Goal: Ask a question

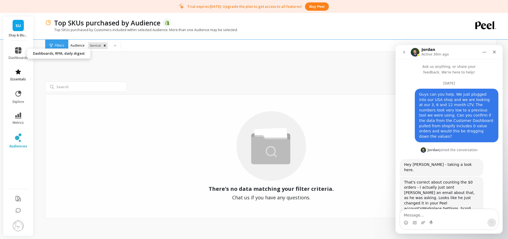
scroll to position [1, 0]
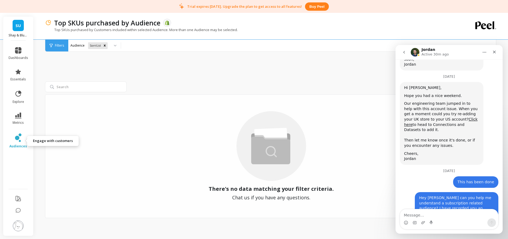
click at [18, 141] on icon at bounding box center [18, 137] width 6 height 9
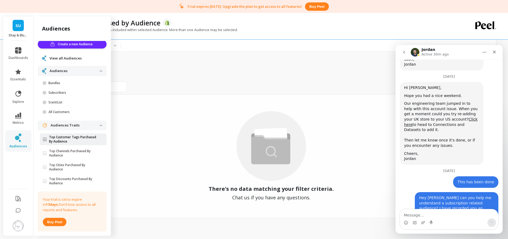
scroll to position [0, 0]
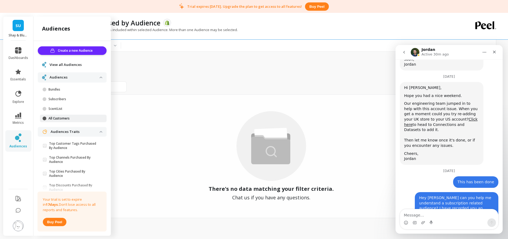
click at [58, 118] on p "All Customers" at bounding box center [73, 118] width 51 height 4
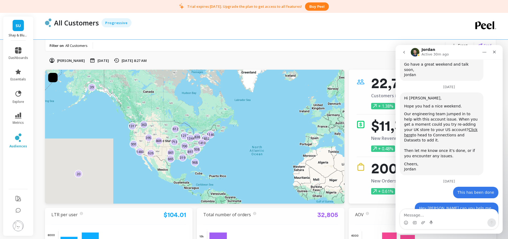
scroll to position [1600, 0]
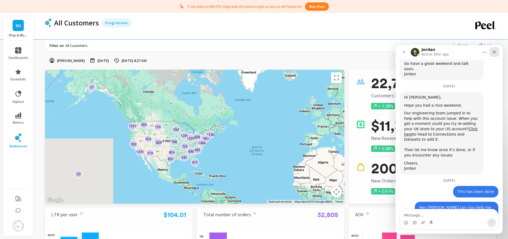
click at [496, 52] on div "Close" at bounding box center [494, 52] width 10 height 10
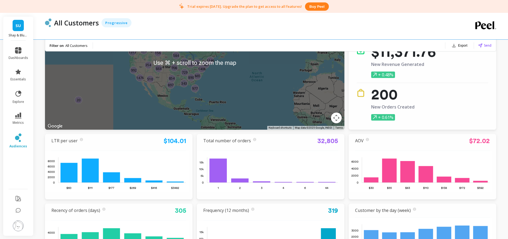
scroll to position [85, 0]
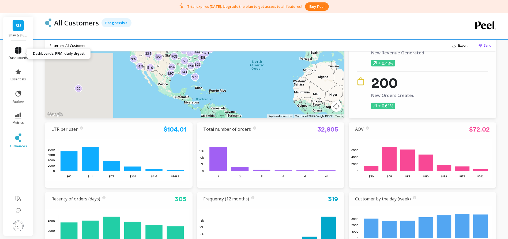
click at [17, 51] on icon at bounding box center [18, 50] width 6 height 6
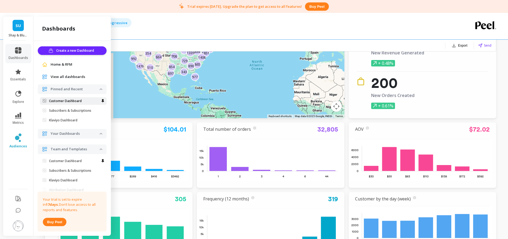
click at [71, 100] on p "Customer Dashboard" at bounding box center [65, 101] width 33 height 4
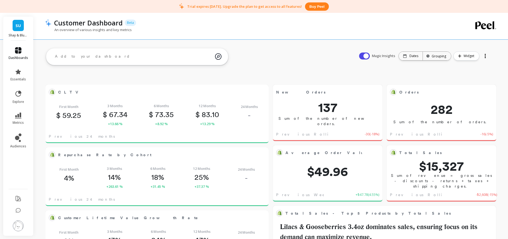
click at [18, 47] on icon at bounding box center [18, 50] width 6 height 6
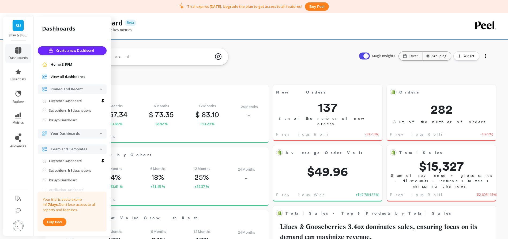
click at [64, 63] on span "Home & RFM" at bounding box center [62, 64] width 22 height 5
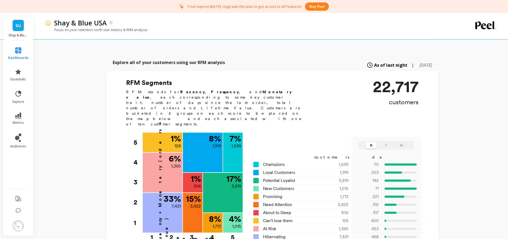
scroll to position [143, 0]
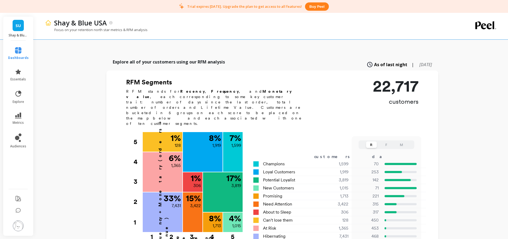
click at [386, 141] on button "F" at bounding box center [386, 144] width 11 height 6
click at [400, 141] on button "M" at bounding box center [401, 144] width 11 height 6
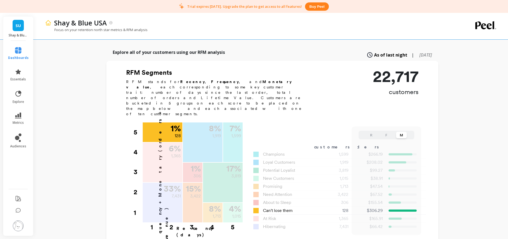
scroll to position [150, 0]
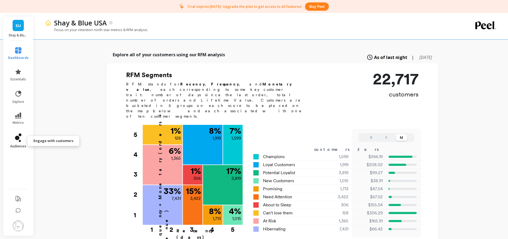
click at [18, 138] on icon at bounding box center [17, 138] width 4 height 4
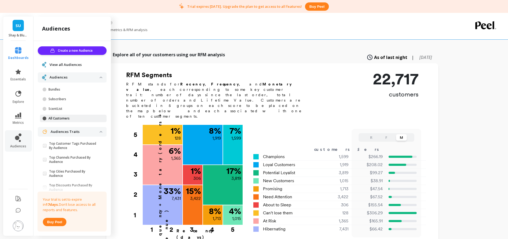
click at [71, 118] on p "All Customers" at bounding box center [73, 118] width 51 height 4
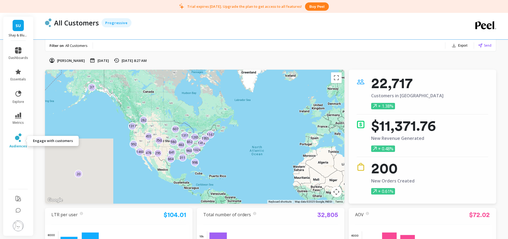
click at [19, 139] on icon at bounding box center [18, 137] width 6 height 9
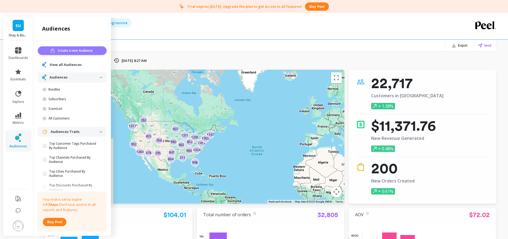
click at [75, 50] on span "Create a new Audience" at bounding box center [76, 50] width 36 height 5
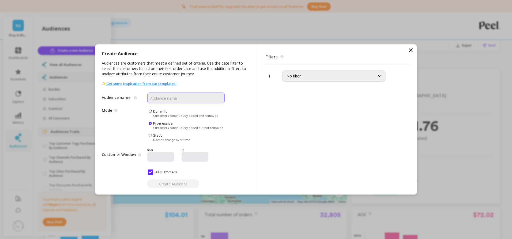
click at [170, 101] on input "Audience name" at bounding box center [185, 98] width 77 height 11
type input "Customers (Non ScentList)"
click at [251, 98] on div "Create Audience Audiences are customers that meet a defined set of criteria. Us…" at bounding box center [175, 119] width 161 height 150
click at [341, 77] on div "No filter" at bounding box center [328, 75] width 84 height 5
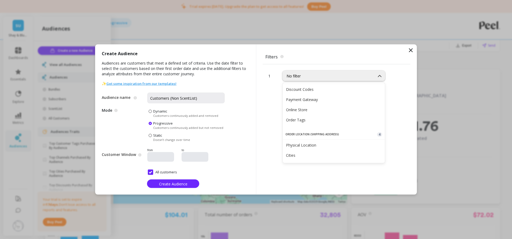
scroll to position [167, 0]
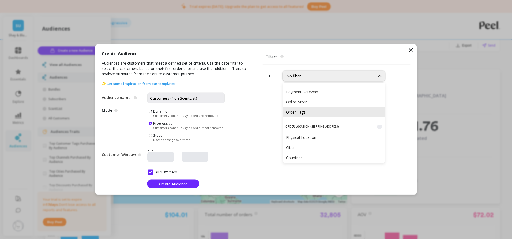
click at [310, 111] on div "Order Tags" at bounding box center [334, 111] width 96 height 5
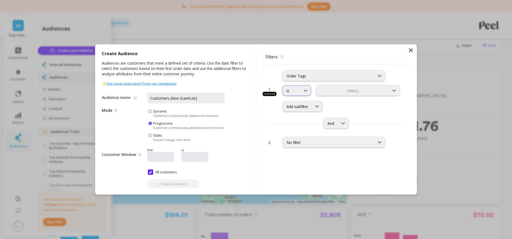
click at [301, 92] on div at bounding box center [305, 91] width 10 height 10
click at [296, 112] on div "is not" at bounding box center [302, 113] width 33 height 5
click at [340, 91] on div at bounding box center [353, 90] width 72 height 5
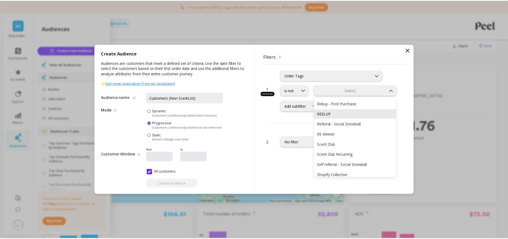
scroll to position [263, 0]
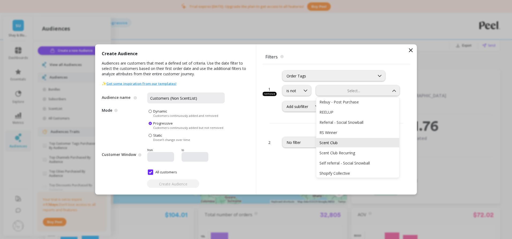
click at [341, 142] on div "Scent Club" at bounding box center [357, 142] width 77 height 5
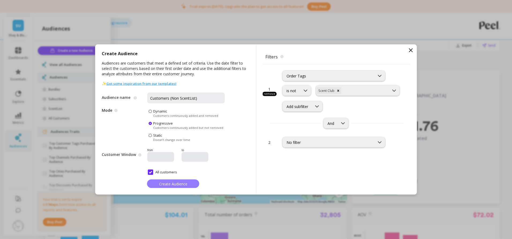
click at [169, 183] on span "Create Audience" at bounding box center [173, 183] width 28 height 5
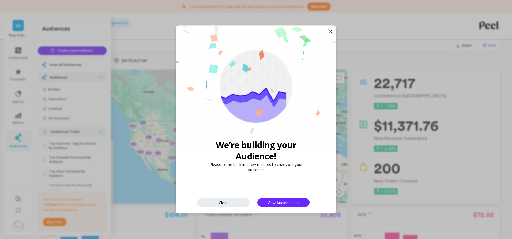
click at [330, 31] on icon at bounding box center [330, 31] width 6 height 6
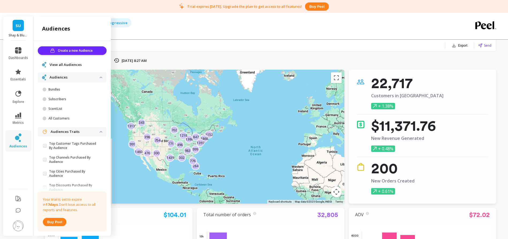
click at [64, 64] on span "View all Audiences" at bounding box center [65, 64] width 32 height 5
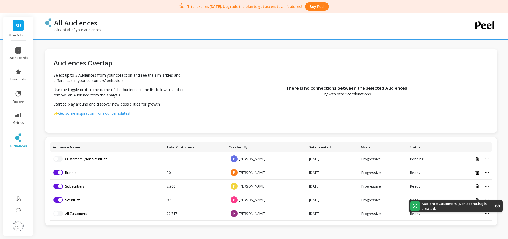
scroll to position [13, 0]
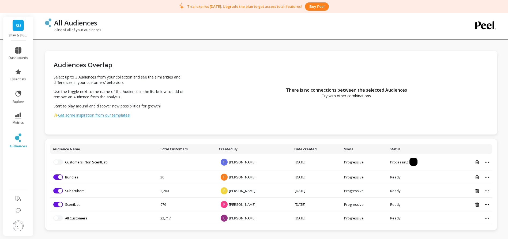
scroll to position [13, 0]
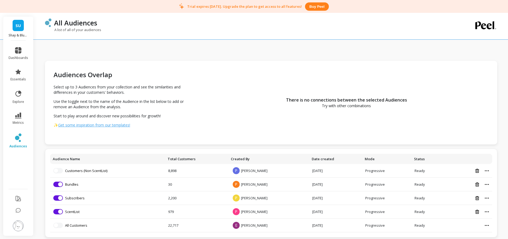
click at [86, 170] on link "Customers (Non ScentList)" at bounding box center [86, 170] width 42 height 5
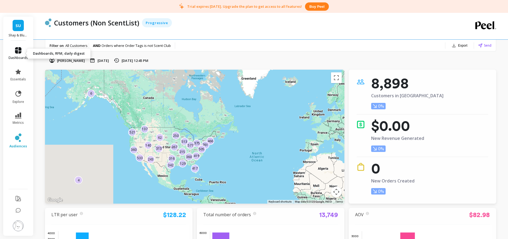
click at [19, 51] on icon at bounding box center [18, 50] width 6 height 6
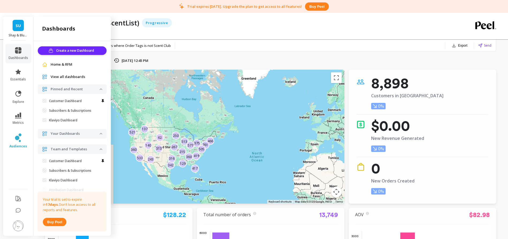
click at [58, 64] on span "Home & RFM" at bounding box center [62, 64] width 22 height 5
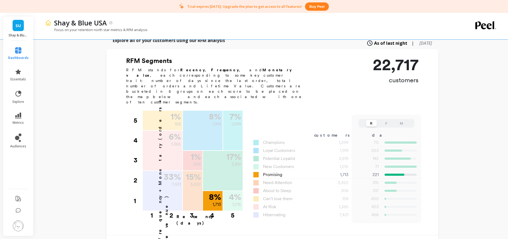
scroll to position [164, 0]
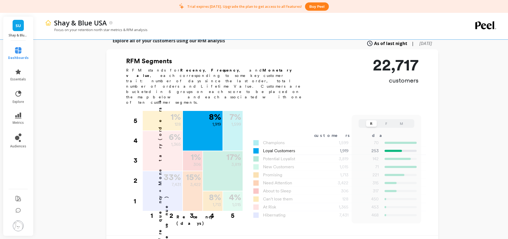
click at [279, 147] on span "Loyal Customers" at bounding box center [279, 150] width 32 height 6
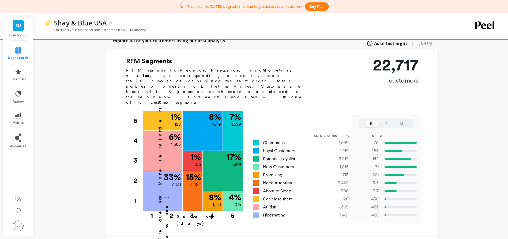
click at [399, 120] on button "M" at bounding box center [401, 123] width 11 height 6
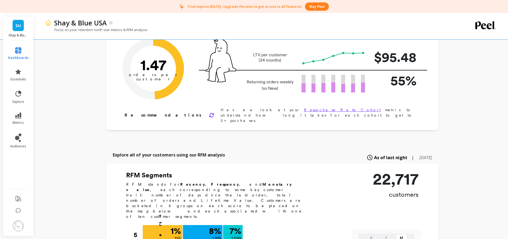
scroll to position [0, 0]
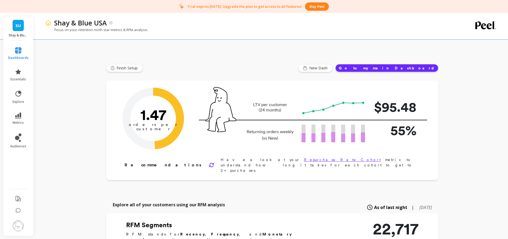
click at [18, 228] on img at bounding box center [18, 225] width 11 height 11
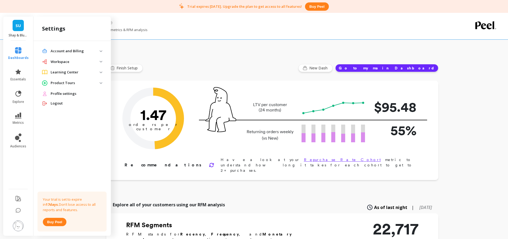
click at [62, 49] on p "Account and Billing" at bounding box center [75, 50] width 49 height 5
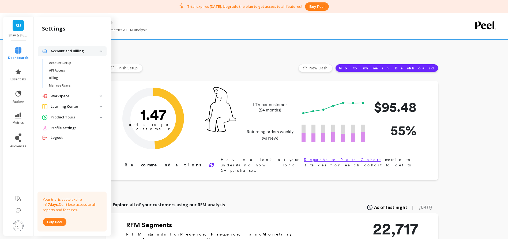
click at [61, 98] on p "Workspace" at bounding box center [75, 95] width 49 height 5
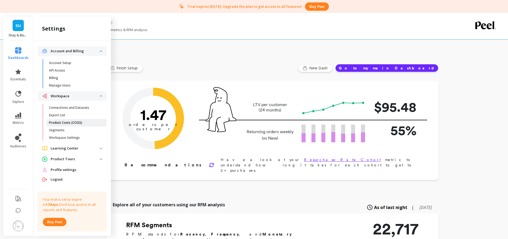
click at [64, 123] on p "Product Costs (COGS)" at bounding box center [65, 122] width 33 height 4
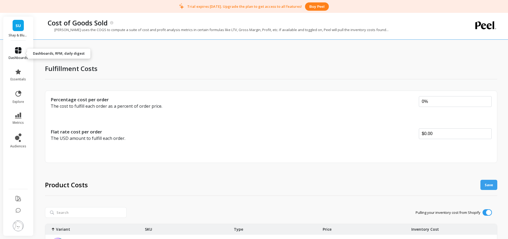
click at [17, 49] on icon at bounding box center [18, 50] width 6 height 6
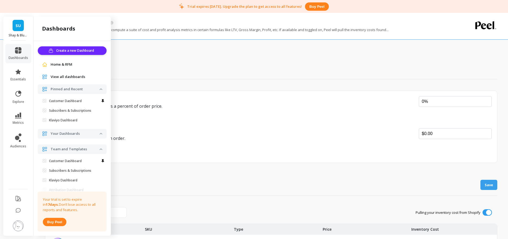
click at [16, 25] on span "SU" at bounding box center [18, 25] width 5 height 6
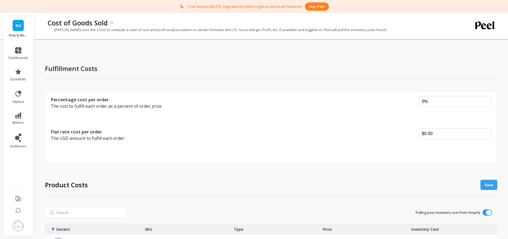
click at [146, 67] on div "Fulfillment Costs" at bounding box center [271, 69] width 452 height 22
click at [18, 53] on icon at bounding box center [18, 50] width 6 height 6
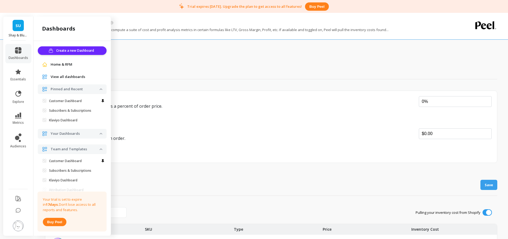
click at [66, 65] on span "Home & RFM" at bounding box center [62, 64] width 22 height 5
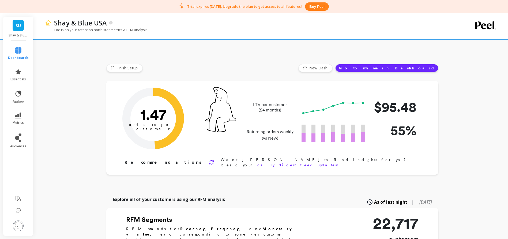
click at [273, 105] on p "LTV per customer (24 months)" at bounding box center [270, 107] width 50 height 11
click at [385, 105] on p "$95.48" at bounding box center [394, 107] width 43 height 20
click at [20, 54] on link "dashboards" at bounding box center [18, 53] width 21 height 13
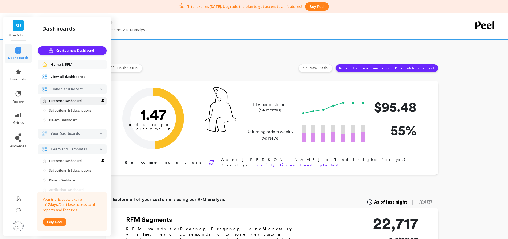
click at [68, 100] on p "Customer Dashboard" at bounding box center [65, 101] width 33 height 4
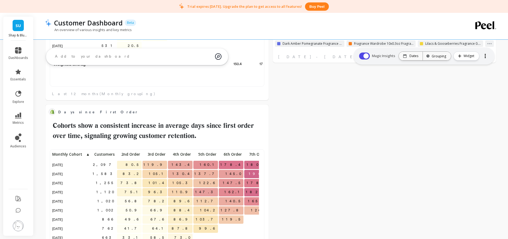
scroll to position [449, 0]
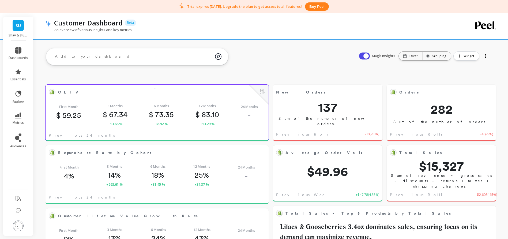
click at [143, 100] on div "First Month $ 59.25 3 Months $ 67.34 +13.66 % 6 Months $ 73.35 +8.92 % 12 Month…" at bounding box center [156, 114] width 223 height 31
click at [262, 92] on button at bounding box center [262, 91] width 6 height 7
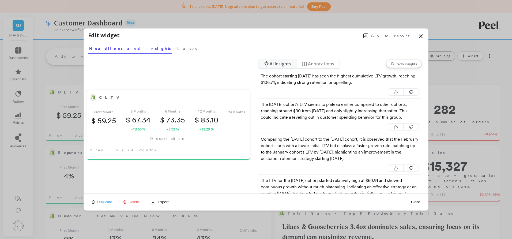
click at [398, 35] on span "Go to report" at bounding box center [390, 35] width 39 height 5
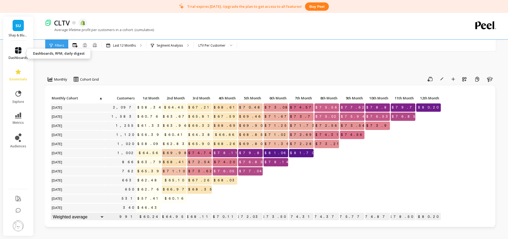
click at [20, 51] on icon at bounding box center [18, 50] width 6 height 6
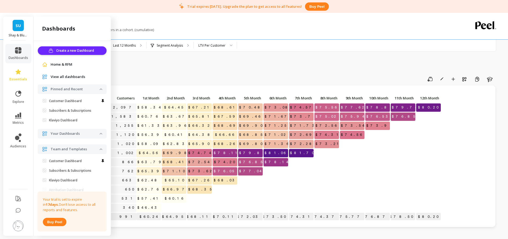
click at [60, 63] on span "Home & RFM" at bounding box center [62, 64] width 22 height 5
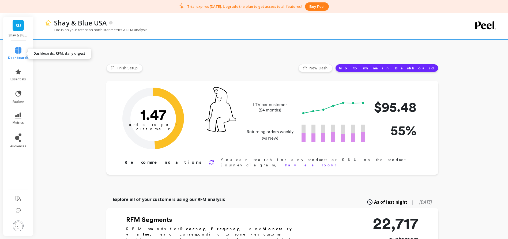
click at [22, 53] on link "dashboards" at bounding box center [18, 53] width 21 height 13
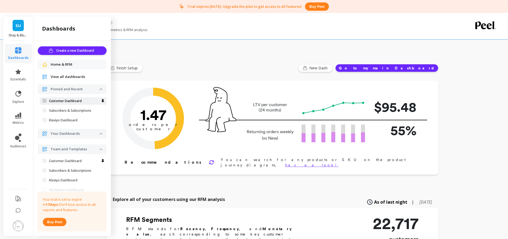
click at [66, 100] on p "Customer Dashboard" at bounding box center [65, 101] width 33 height 4
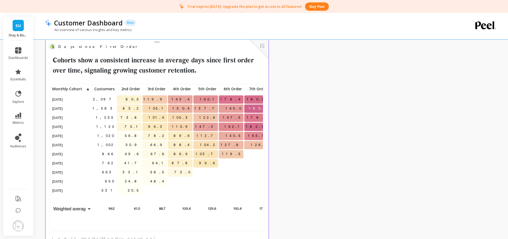
scroll to position [143, 204]
click at [18, 95] on icon at bounding box center [17, 93] width 7 height 7
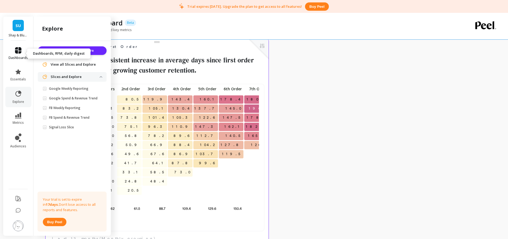
click at [20, 51] on icon at bounding box center [18, 50] width 6 height 6
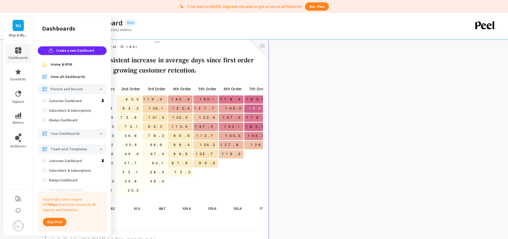
scroll to position [4, 4]
click at [58, 64] on span "Home & RFM" at bounding box center [62, 64] width 22 height 5
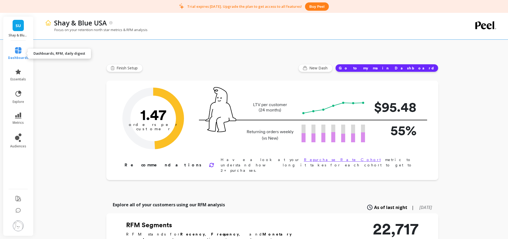
click at [17, 52] on icon at bounding box center [18, 50] width 6 height 6
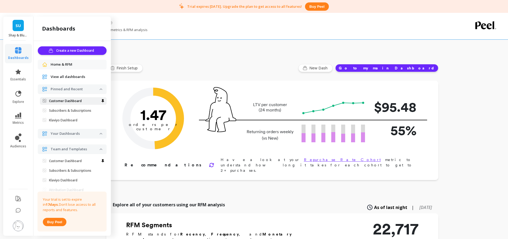
click at [65, 99] on p "Customer Dashboard" at bounding box center [65, 101] width 33 height 4
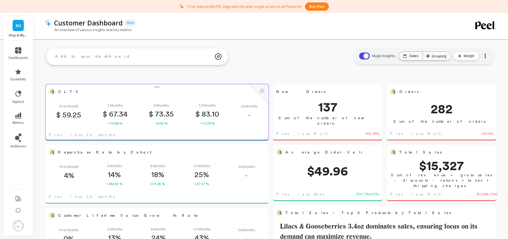
scroll to position [4, 4]
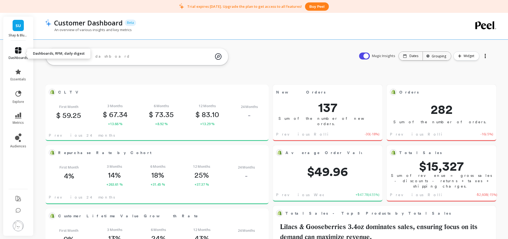
click at [16, 54] on link "dashboards" at bounding box center [19, 53] width 20 height 13
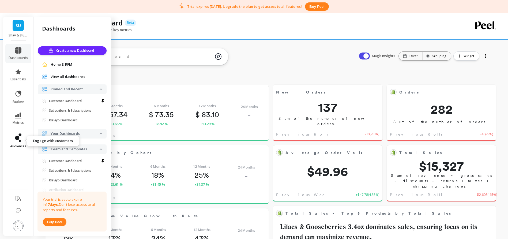
click at [12, 140] on link "audiences" at bounding box center [19, 140] width 20 height 15
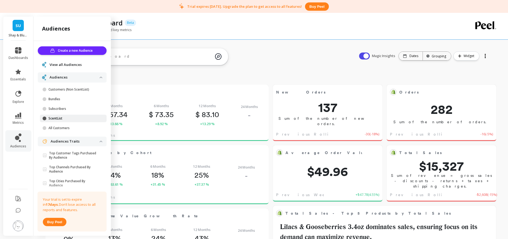
click at [57, 119] on p "ScentList" at bounding box center [73, 118] width 51 height 4
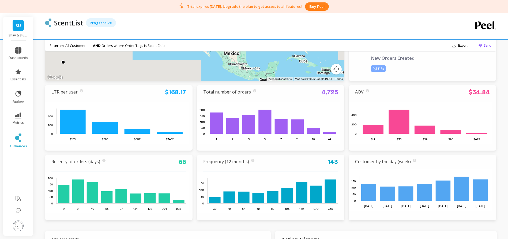
scroll to position [122, 0]
click at [118, 97] on div "LTR per user Lifetime Revenue (LTR) is Net Sales + Shipping + Tax. We use this …" at bounding box center [118, 95] width 135 height 13
click at [68, 93] on link "LTR per user" at bounding box center [64, 92] width 26 height 6
click at [20, 211] on icon at bounding box center [18, 210] width 5 height 5
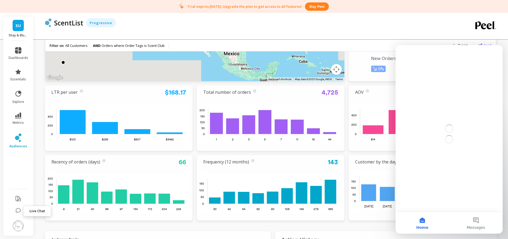
scroll to position [0, 0]
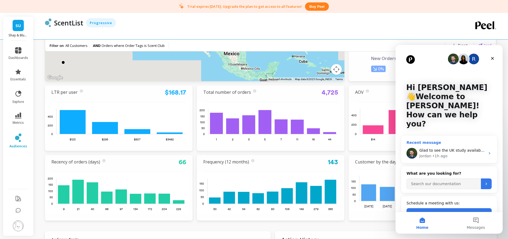
click at [435, 148] on span "Glad to see the UK study available in your US account now. Thanks for the recor…" at bounding box center [513, 150] width 188 height 4
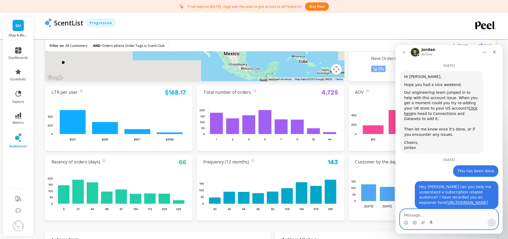
scroll to position [1600, 0]
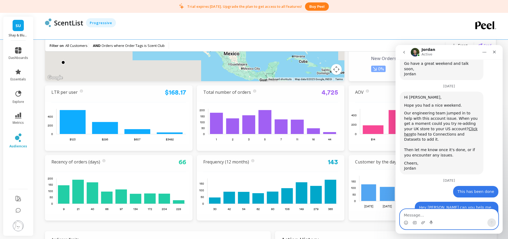
click at [426, 214] on textarea "Message…" at bounding box center [449, 213] width 98 height 9
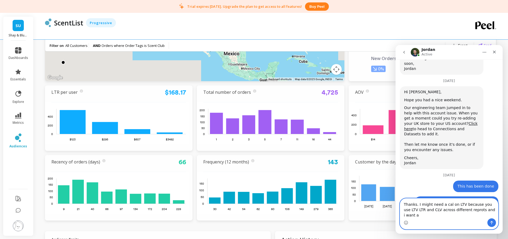
scroll to position [1611, 0]
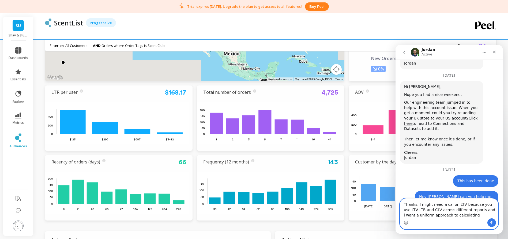
click at [472, 216] on textarea "Thanks. I might need a cal on LTV because you use LTV LTR and CLV across differ…" at bounding box center [449, 208] width 98 height 20
type textarea "Thanks. I might need a cal on LTV because you use LTV LTR and CLV across differ…"
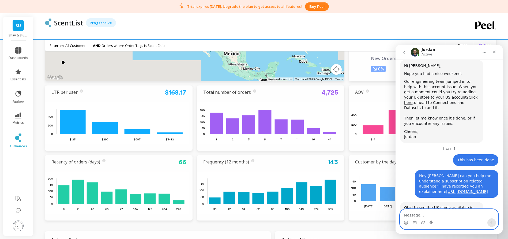
scroll to position [1653, 0]
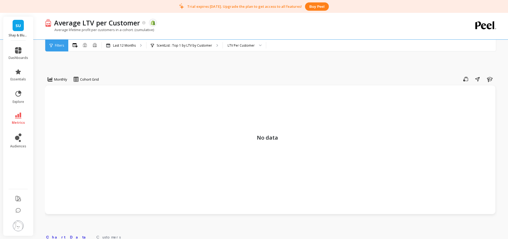
click at [108, 145] on div "No data" at bounding box center [270, 149] width 450 height 128
